Goal: Information Seeking & Learning: Learn about a topic

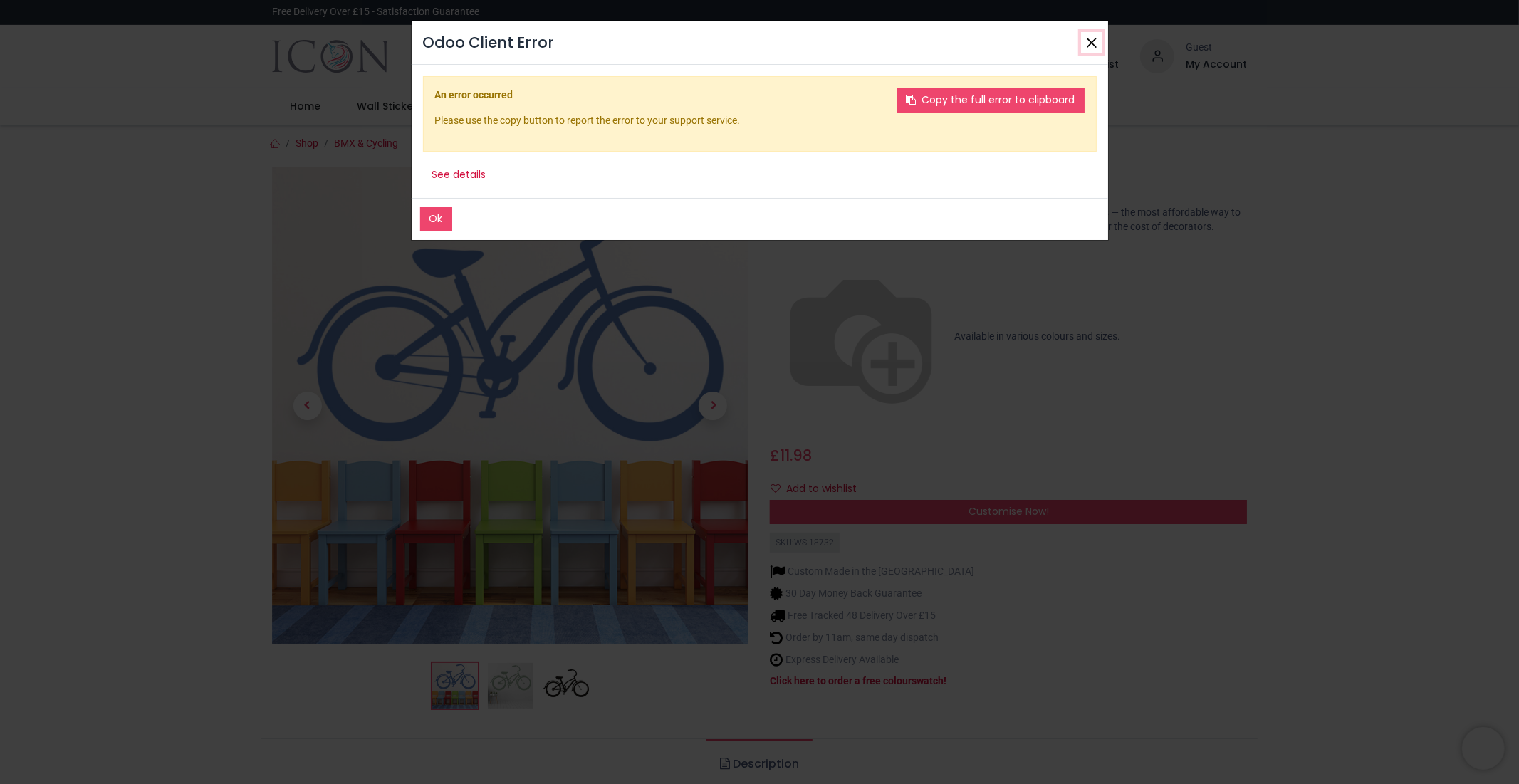
click at [1084, 40] on button "Close" at bounding box center [1091, 42] width 22 height 22
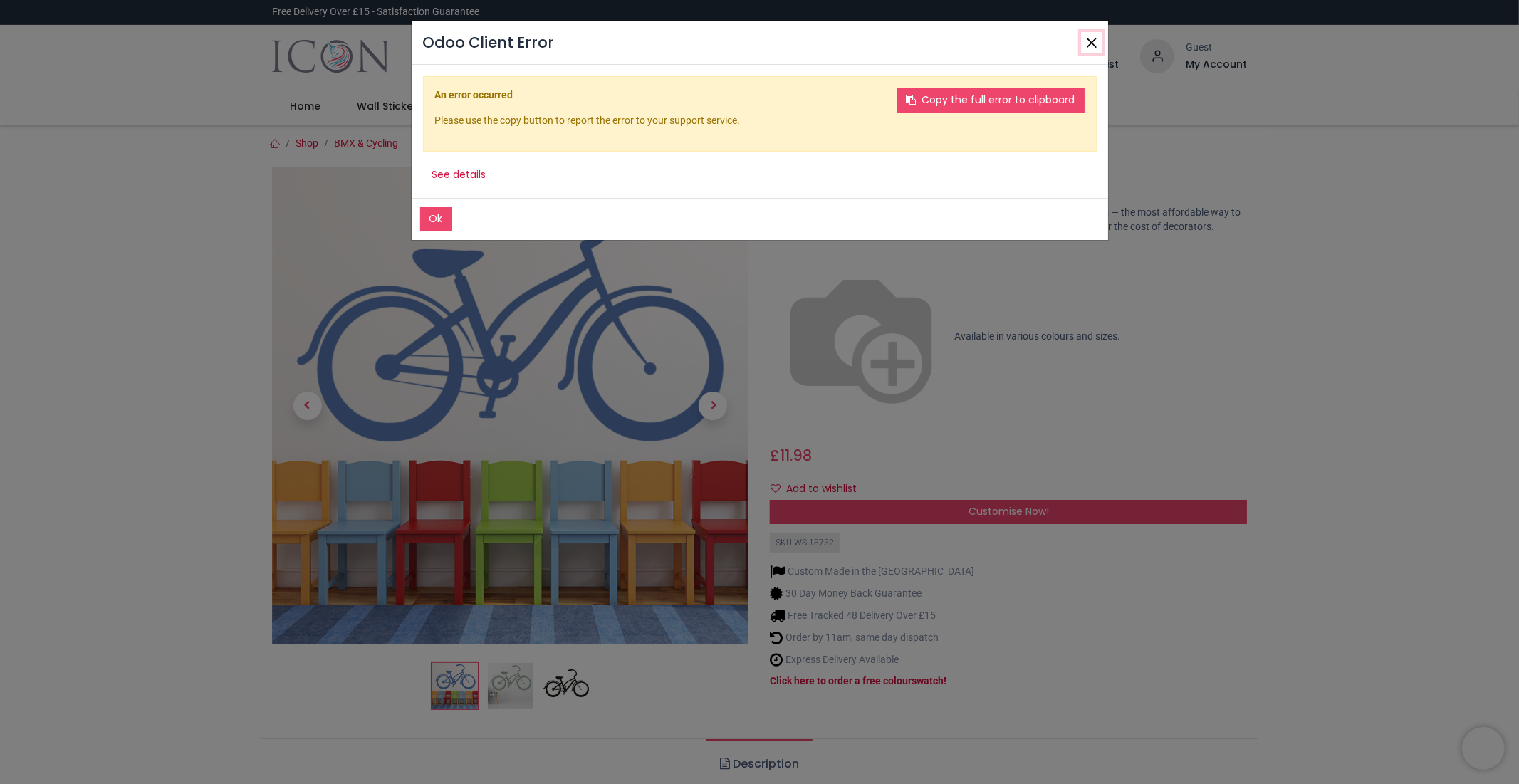
click at [1085, 37] on button "Close" at bounding box center [1091, 42] width 22 height 22
